Goal: Find specific page/section: Find specific page/section

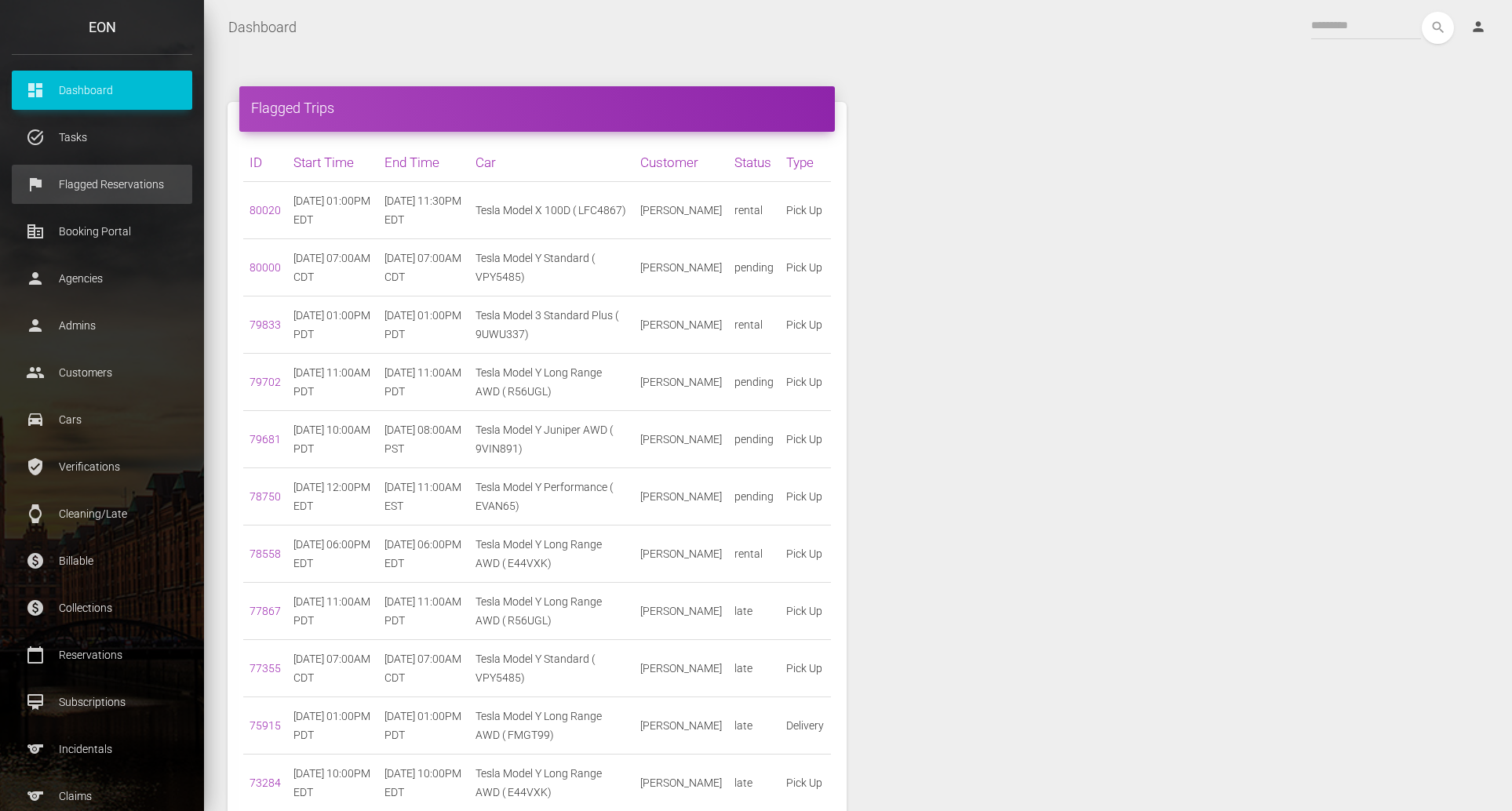
click at [73, 182] on p "Flagged Reservations" at bounding box center [102, 184] width 157 height 24
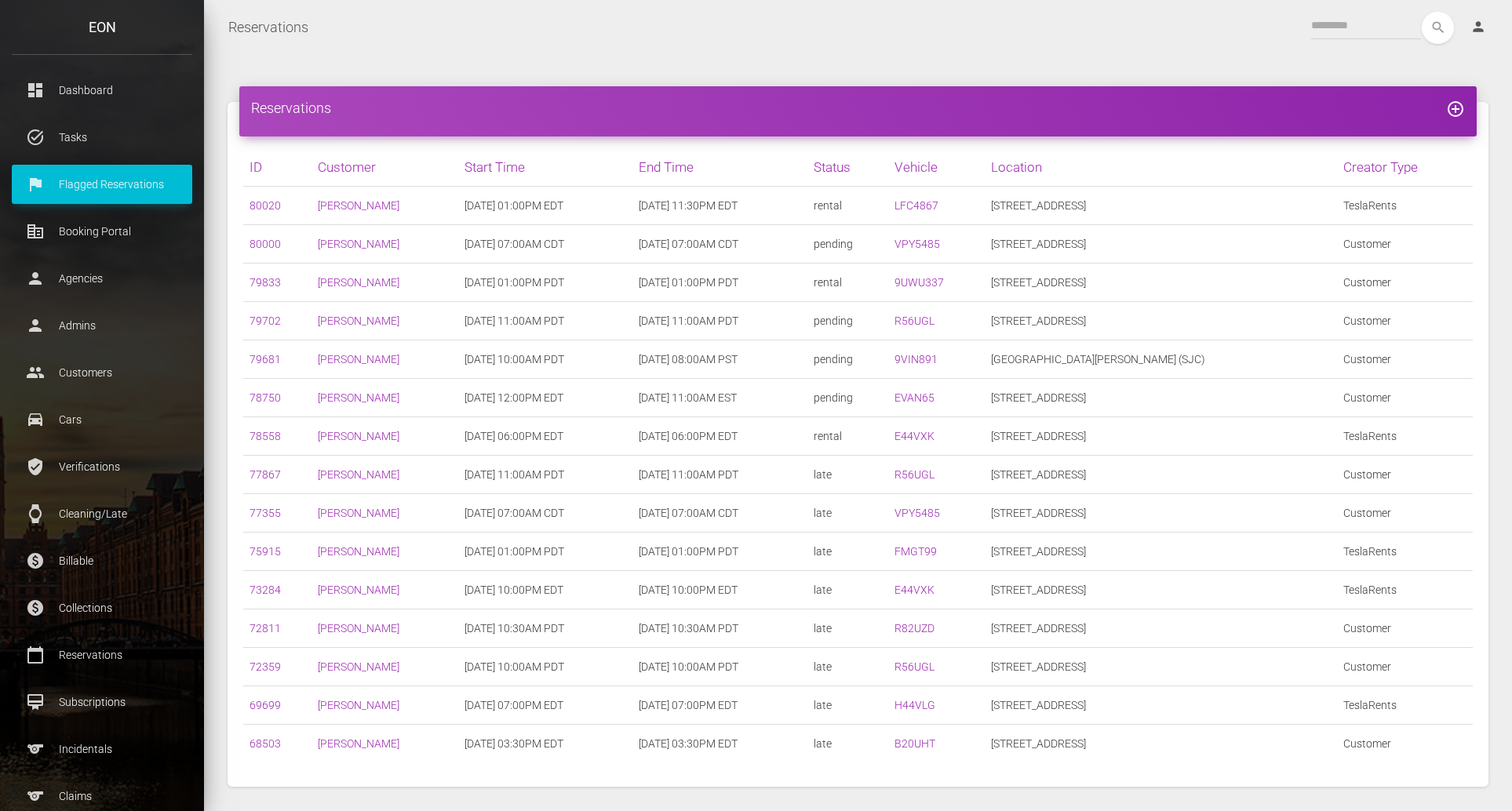
click at [376, 105] on h4 "Reservations add_circle_outline" at bounding box center [858, 107] width 1213 height 19
click at [697, 38] on div "search person Account Profile Settings Host Rights & Responsibilities Log out" at bounding box center [911, 27] width 1179 height 32
click at [81, 547] on link "paid Billable" at bounding box center [101, 560] width 181 height 39
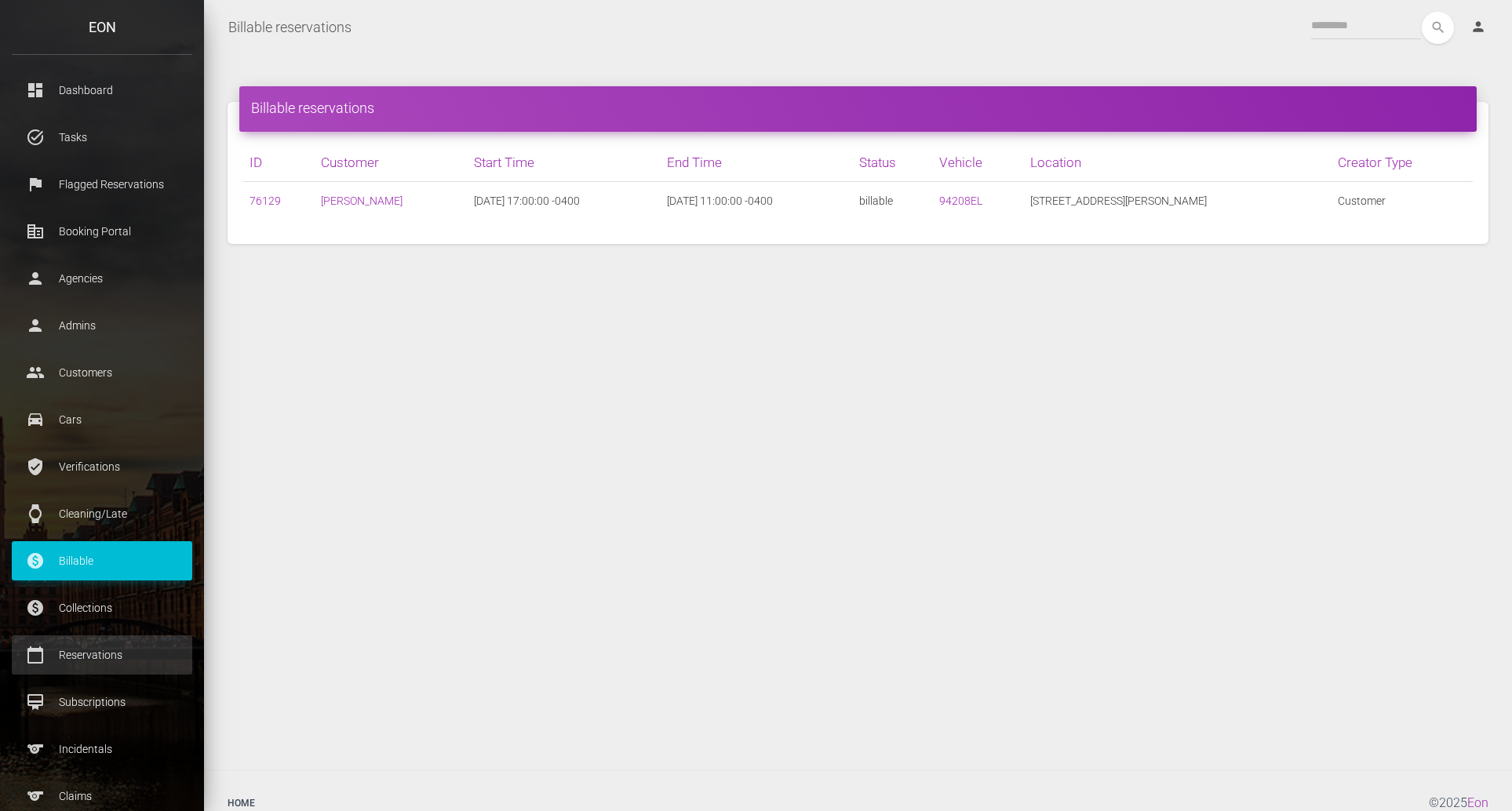
click at [128, 657] on p "Reservations" at bounding box center [102, 655] width 157 height 24
